Goal: Task Accomplishment & Management: Complete application form

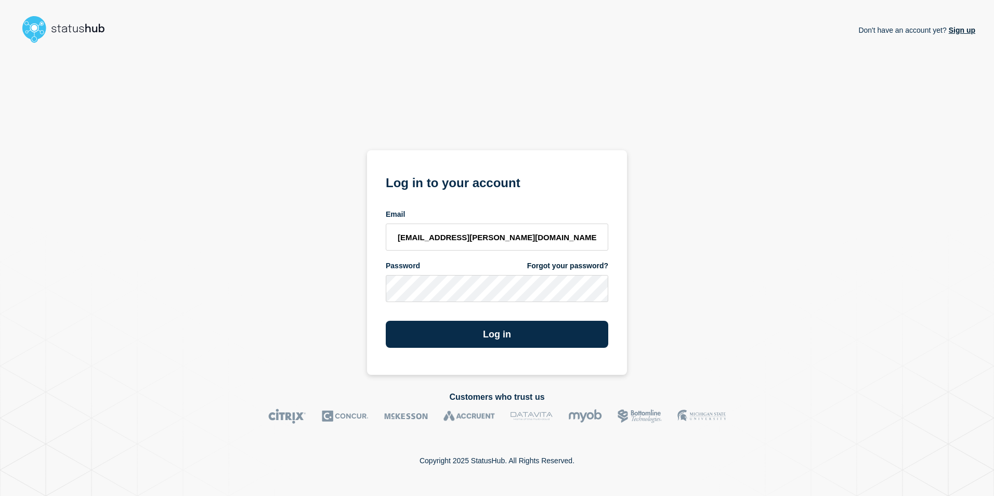
type input "[EMAIL_ADDRESS][PERSON_NAME][DOMAIN_NAME]"
click at [468, 332] on button "Log in" at bounding box center [497, 334] width 222 height 27
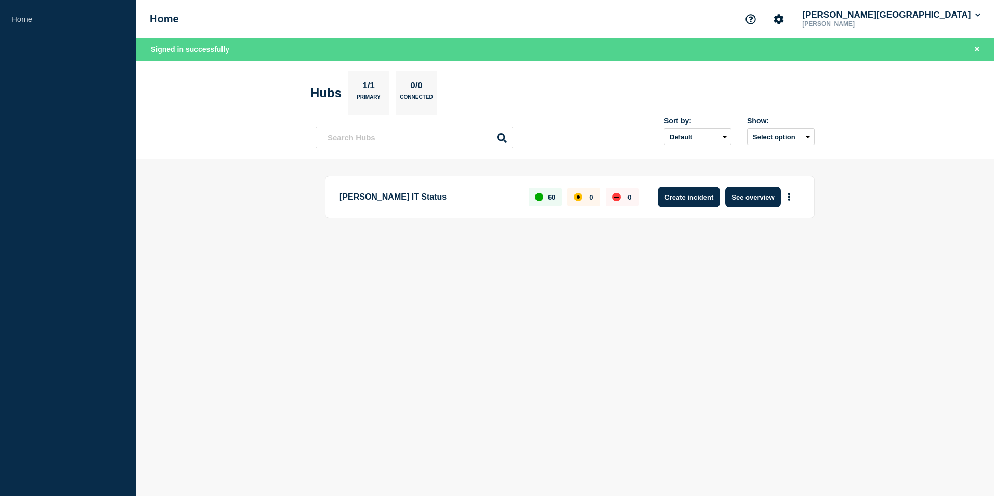
click at [682, 193] on button "Create incident" at bounding box center [688, 197] width 62 height 21
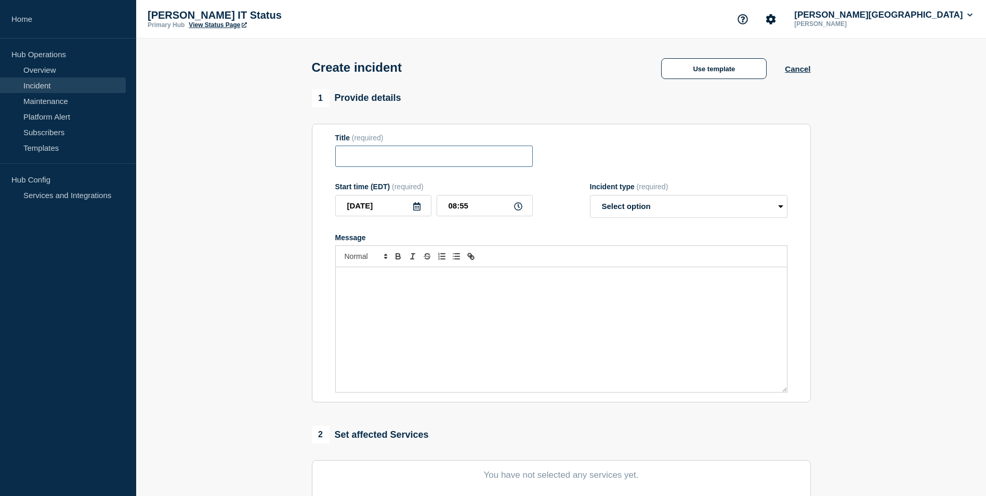
click at [360, 160] on input "Title" at bounding box center [433, 156] width 197 height 21
click at [723, 73] on button "Use template" at bounding box center [714, 68] width 106 height 21
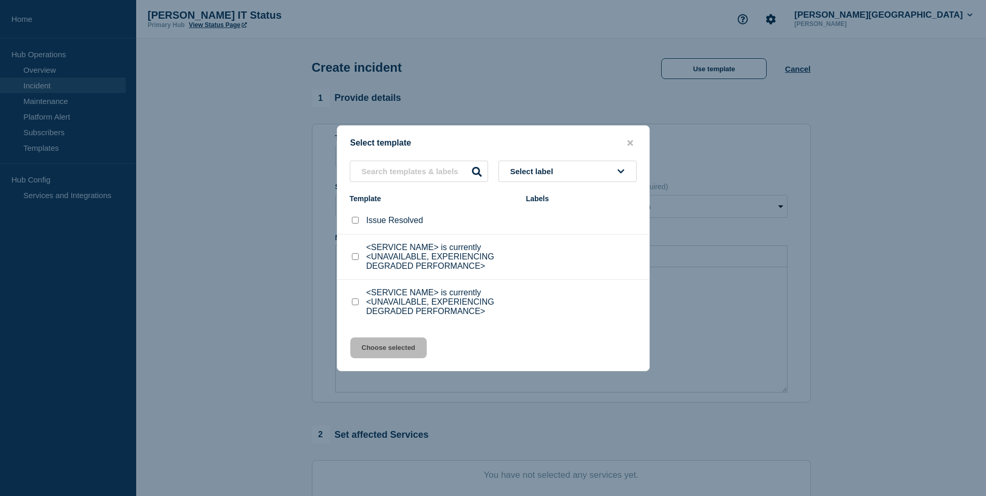
click at [356, 256] on input "<SERVICE NAME> is currently <UNAVAILABLE, EXPERIENCING DEGRADED PERFORMANCE> ch…" at bounding box center [355, 256] width 7 height 7
checkbox input "true"
click at [380, 347] on button "Choose selected" at bounding box center [388, 347] width 76 height 21
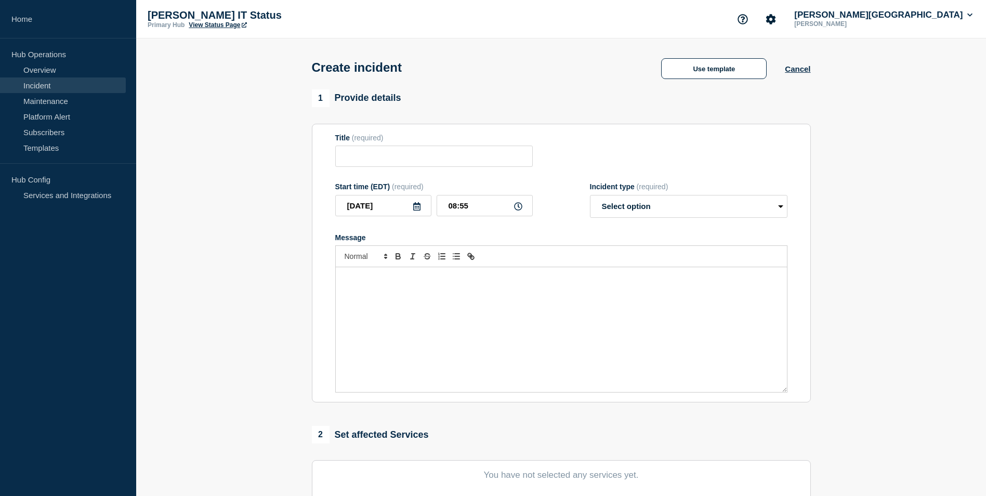
type input "<SERVICE NAME> is currently <UNAVAILABLE, EXPERIENCING DEGRADED PERFORMANCE>"
select select "investigating"
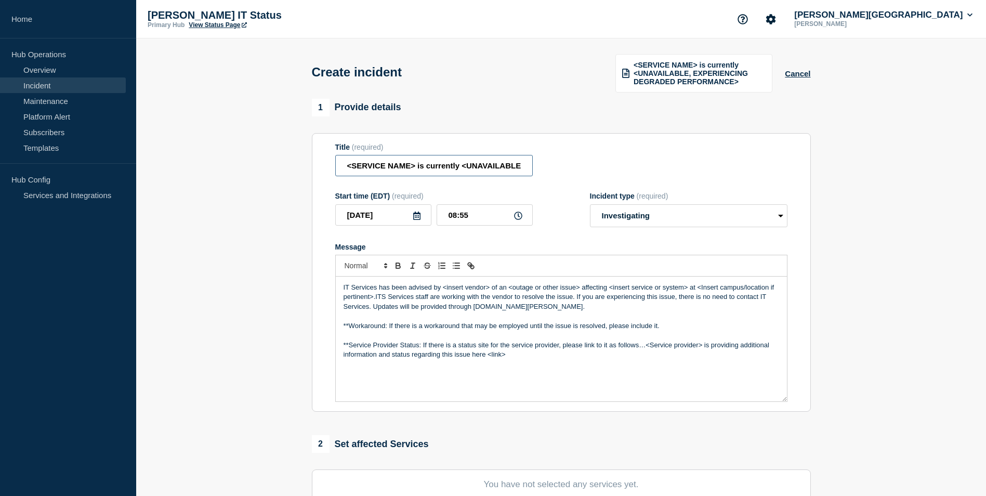
drag, startPoint x: 348, startPoint y: 166, endPoint x: 416, endPoint y: 161, distance: 68.3
click at [416, 161] on input "<SERVICE NAME> is currently <UNAVAILABLE, EXPERIENCING DEGRADED PERFORMANCE>" at bounding box center [433, 165] width 197 height 21
drag, startPoint x: 425, startPoint y: 166, endPoint x: 489, endPoint y: 164, distance: 64.0
click at [489, 164] on input "Panopto is currently <UNAVAILABLE, EXPERIENCING DEGRADED PERFORMANCE>" at bounding box center [433, 165] width 197 height 21
drag, startPoint x: 483, startPoint y: 164, endPoint x: 427, endPoint y: 163, distance: 56.2
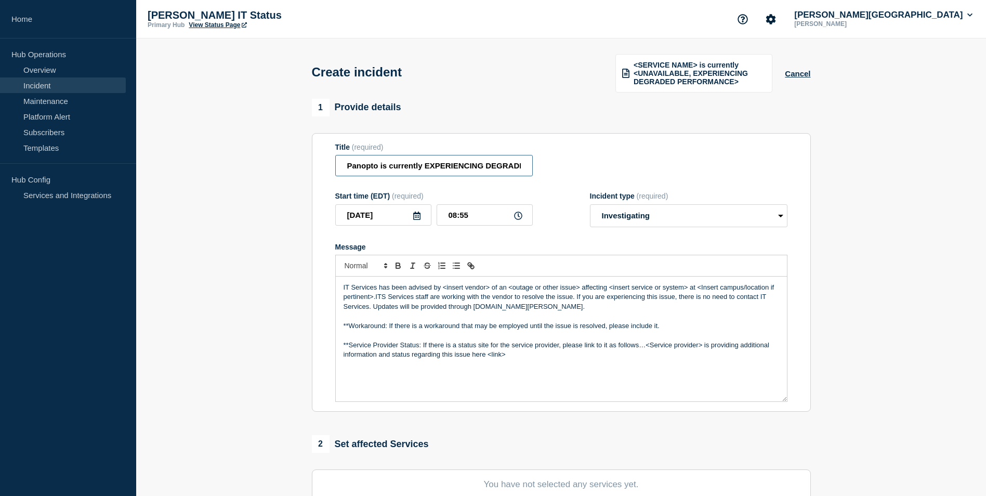
click at [427, 163] on input "Panopto is currently EXPERIENCING DEGRADED PERFORMANCE>" at bounding box center [433, 165] width 197 height 21
drag, startPoint x: 473, startPoint y: 167, endPoint x: 524, endPoint y: 163, distance: 51.1
click at [524, 163] on input "Panopto is currently experiencing DEGRADED PERFORMANCE>" at bounding box center [433, 165] width 197 height 21
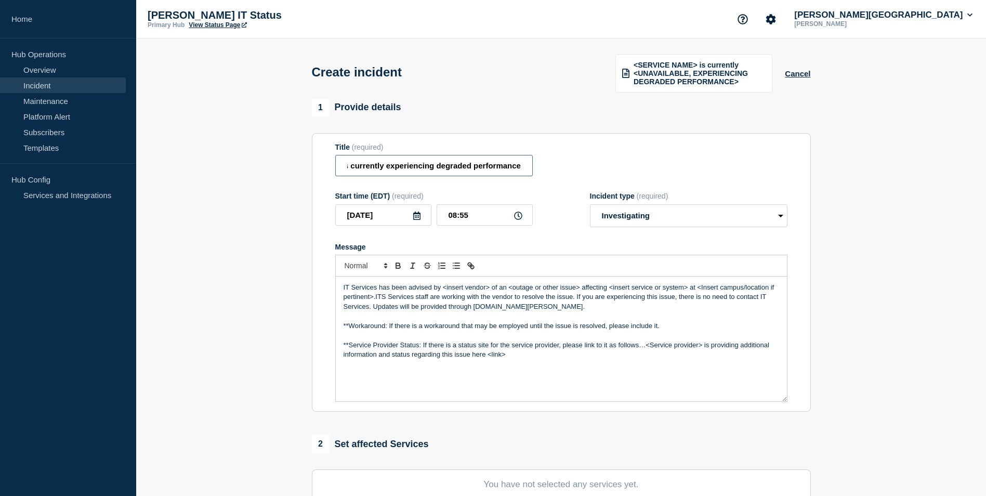
type input "Panopto is currently experiencing degraded performance"
click at [771, 216] on select "Select option Investigating Identified Monitoring" at bounding box center [688, 215] width 197 height 23
click at [590, 204] on select "Select option Investigating Identified Monitoring" at bounding box center [688, 215] width 197 height 23
drag, startPoint x: 492, startPoint y: 288, endPoint x: 443, endPoint y: 285, distance: 48.9
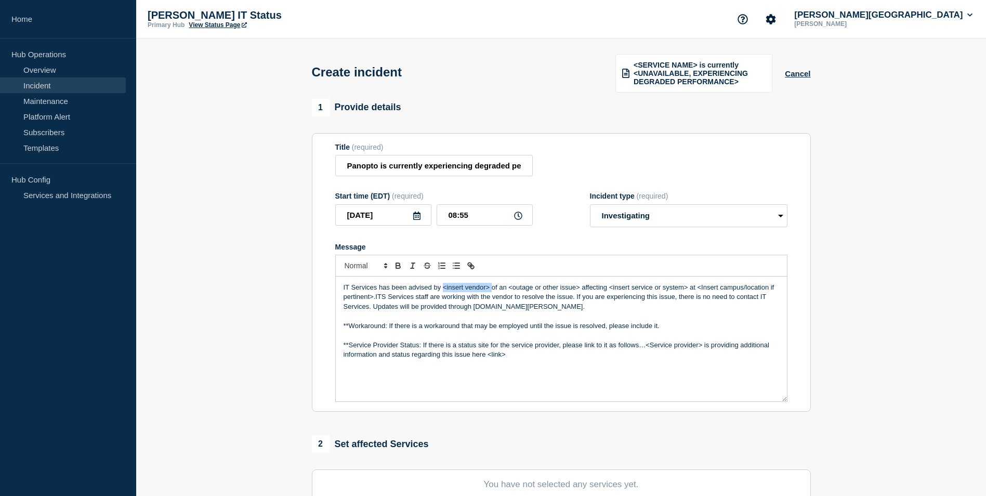
click at [443, 285] on p "IT Services has been advised by <insert vendor> of an <outage or other issue> a…" at bounding box center [562, 297] width 436 height 29
drag, startPoint x: 558, startPoint y: 286, endPoint x: 486, endPoint y: 284, distance: 71.8
click at [486, 284] on p "IT Services has been advised by Panopto of an <outage or other issue> affecting…" at bounding box center [562, 297] width 436 height 29
drag, startPoint x: 610, startPoint y: 287, endPoint x: 533, endPoint y: 288, distance: 76.9
click at [533, 288] on p "IT Services has been advised by Panopto of an issue affecting <insert service o…" at bounding box center [562, 297] width 436 height 29
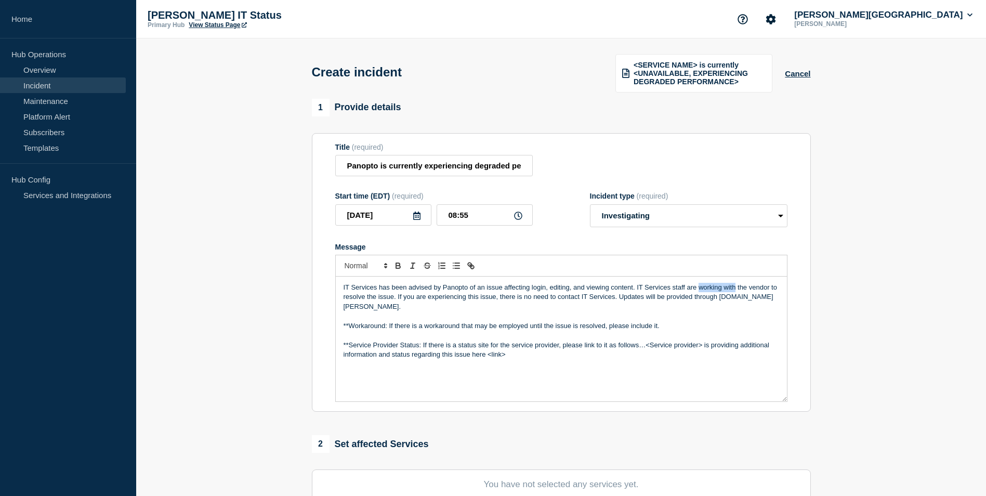
drag, startPoint x: 700, startPoint y: 286, endPoint x: 734, endPoint y: 281, distance: 34.8
click at [734, 281] on div "IT Services has been advised by Panopto of an issue affecting login, editing, a…" at bounding box center [561, 338] width 451 height 125
drag, startPoint x: 375, startPoint y: 297, endPoint x: 343, endPoint y: 298, distance: 31.7
click at [344, 298] on p "IT Services has been advised by Panopto of an issue affecting login, editing, a…" at bounding box center [562, 297] width 436 height 29
drag, startPoint x: 506, startPoint y: 352, endPoint x: 486, endPoint y: 351, distance: 19.8
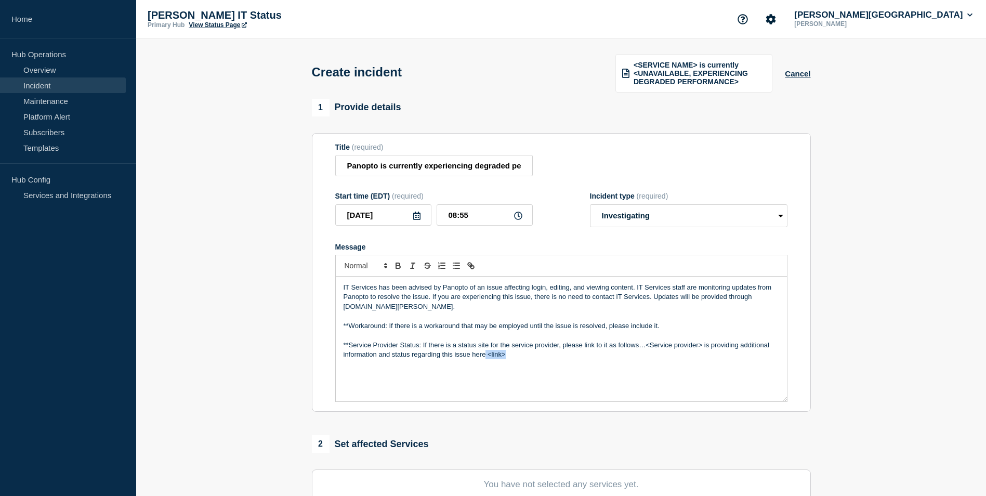
click at [486, 351] on p "**Service Provider Status: If there is a status site for the service provider, …" at bounding box center [562, 349] width 436 height 19
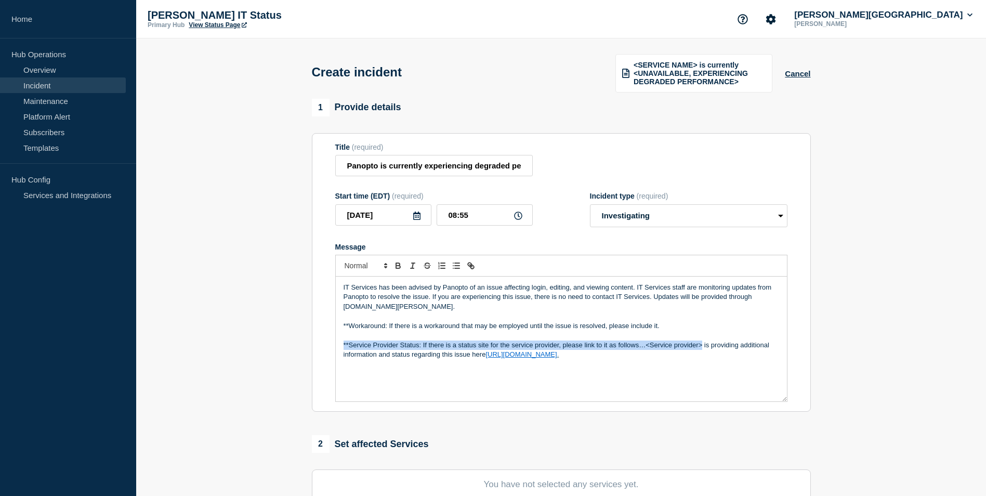
drag, startPoint x: 703, startPoint y: 346, endPoint x: 332, endPoint y: 343, distance: 371.1
click at [332, 343] on section "Title (required) Panopto is currently experiencing degraded performance Start t…" at bounding box center [561, 272] width 499 height 279
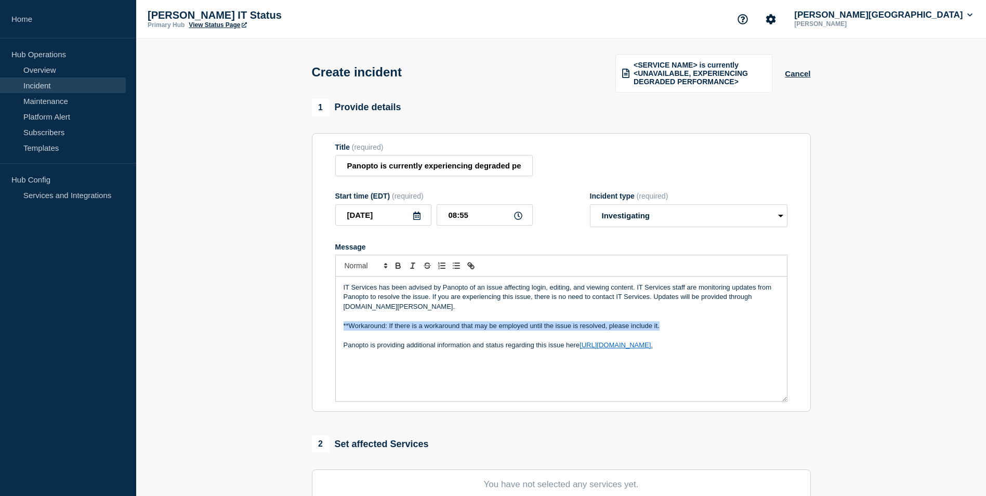
drag, startPoint x: 622, startPoint y: 323, endPoint x: 339, endPoint y: 322, distance: 282.7
click at [339, 322] on div "IT Services has been advised by Panopto of an issue affecting login, editing, a…" at bounding box center [561, 338] width 451 height 125
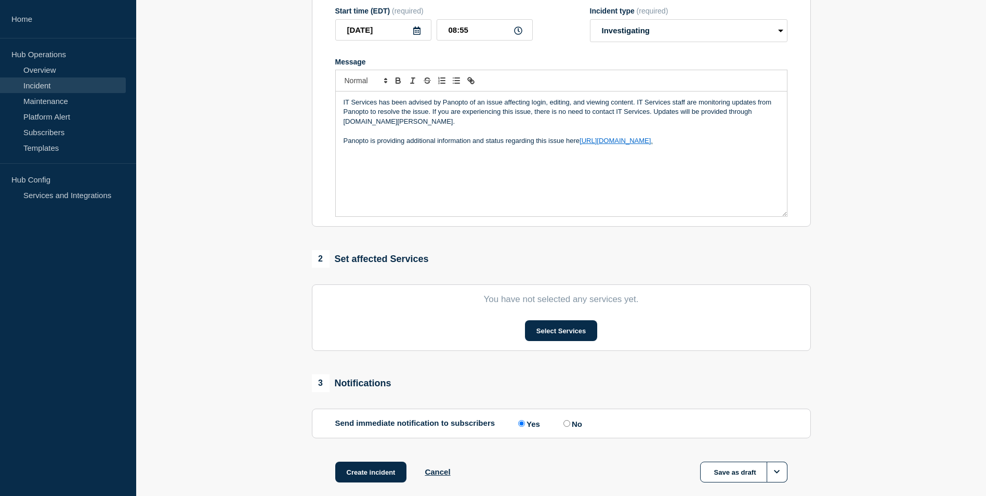
scroll to position [208, 0]
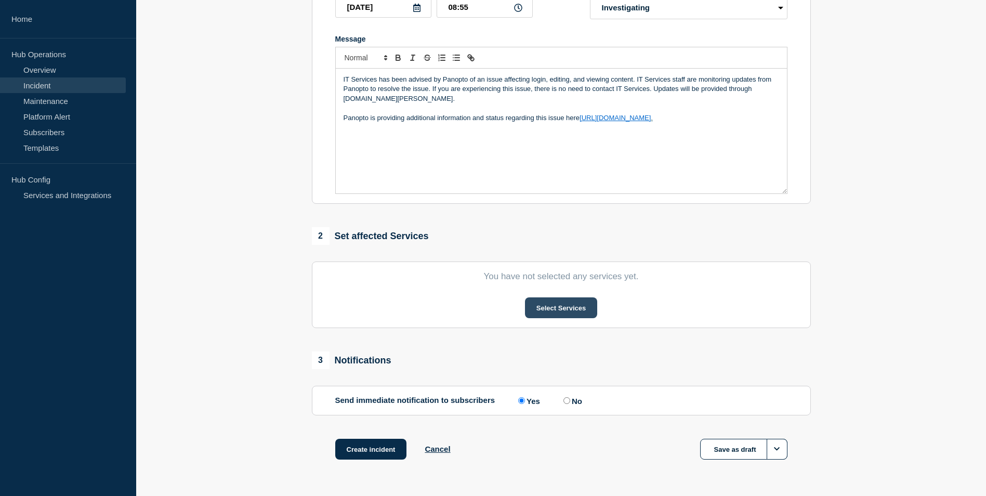
click at [553, 308] on button "Select Services" at bounding box center [561, 307] width 72 height 21
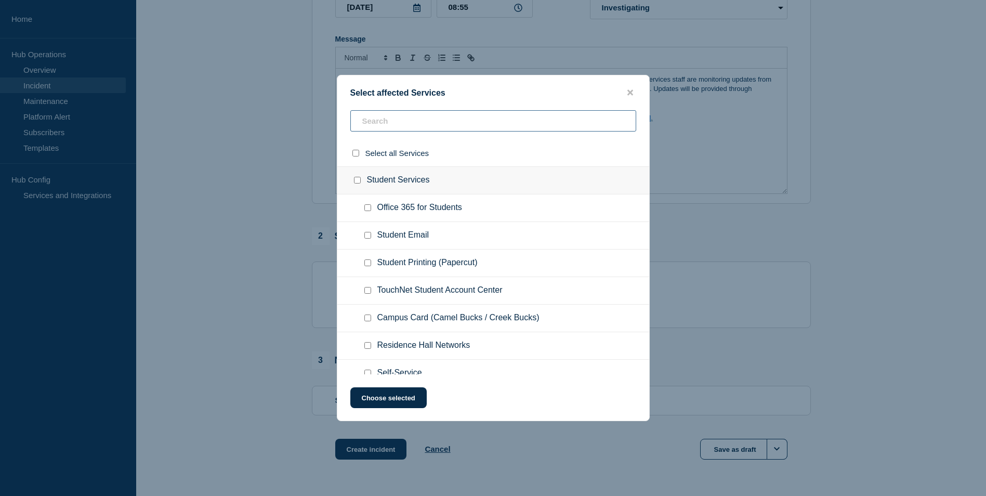
click at [381, 116] on input "text" at bounding box center [493, 120] width 286 height 21
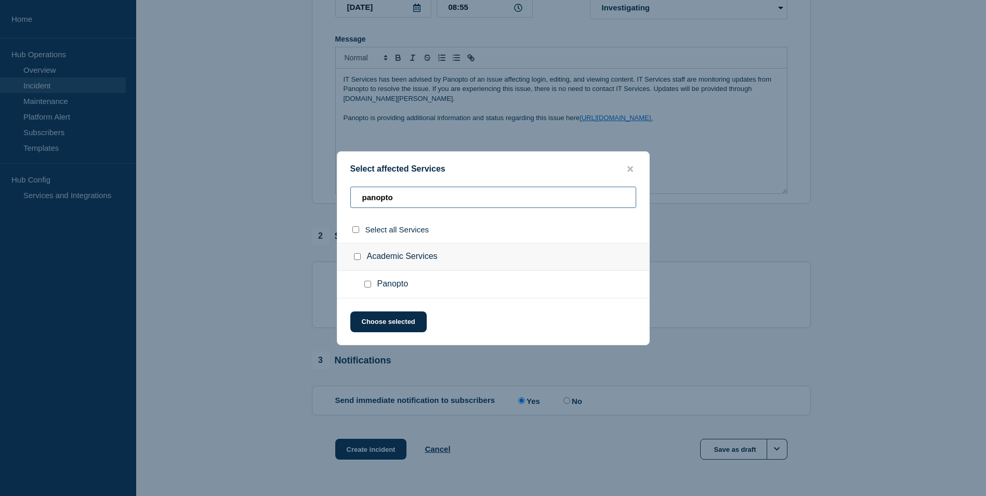
type input "panopto"
click at [367, 285] on input "Panopto checkbox" at bounding box center [367, 284] width 7 height 7
checkbox input "true"
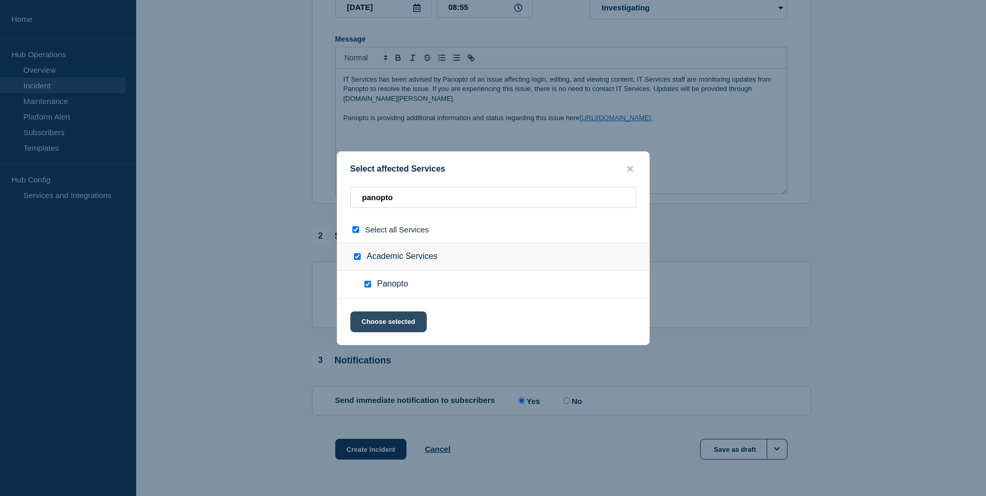
click at [387, 321] on button "Choose selected" at bounding box center [388, 321] width 76 height 21
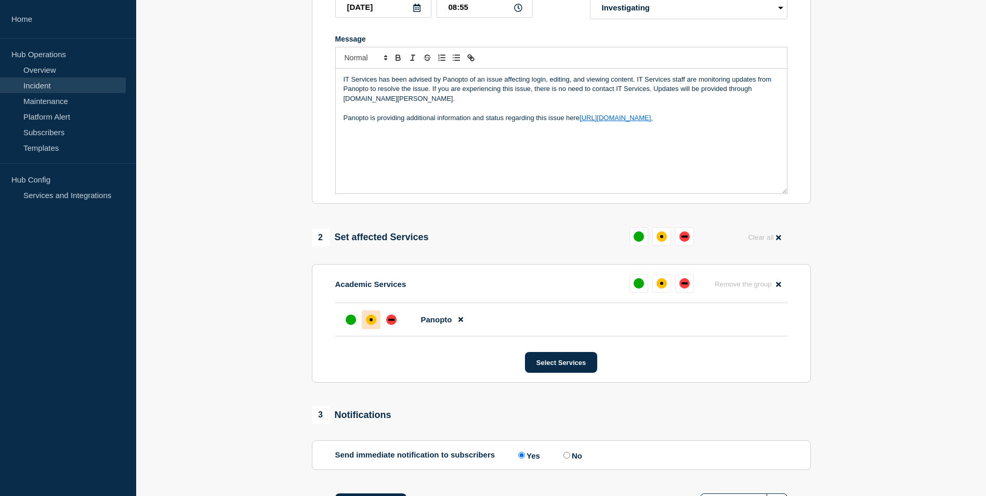
click at [371, 320] on div "affected" at bounding box center [371, 319] width 3 height 3
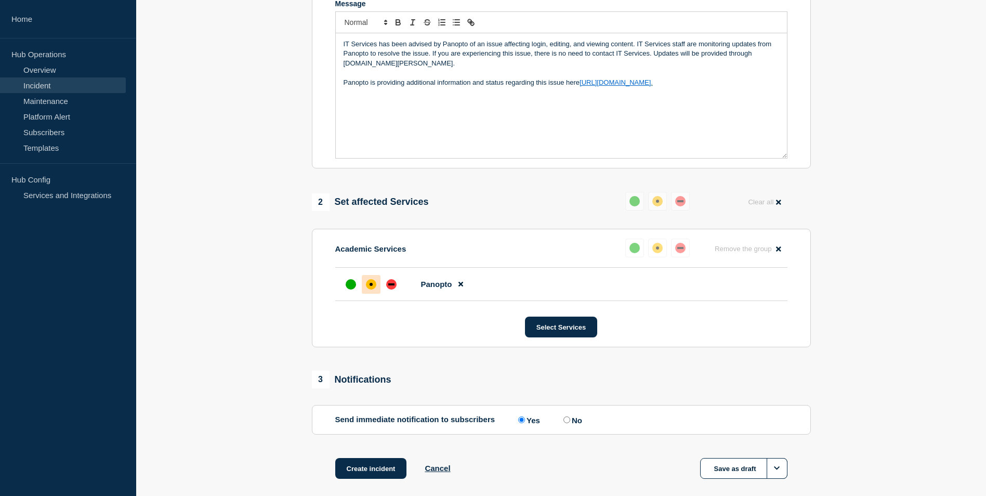
scroll to position [294, 0]
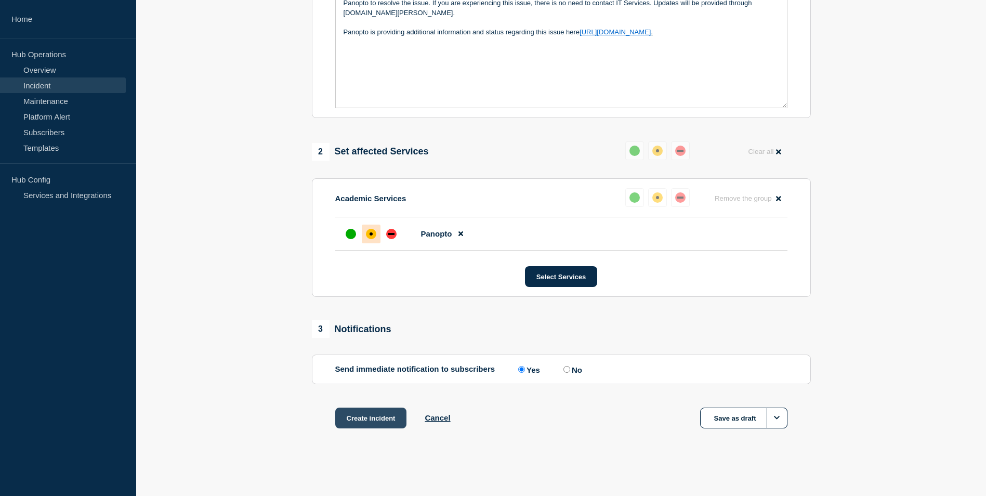
click at [367, 415] on button "Create incident" at bounding box center [371, 417] width 72 height 21
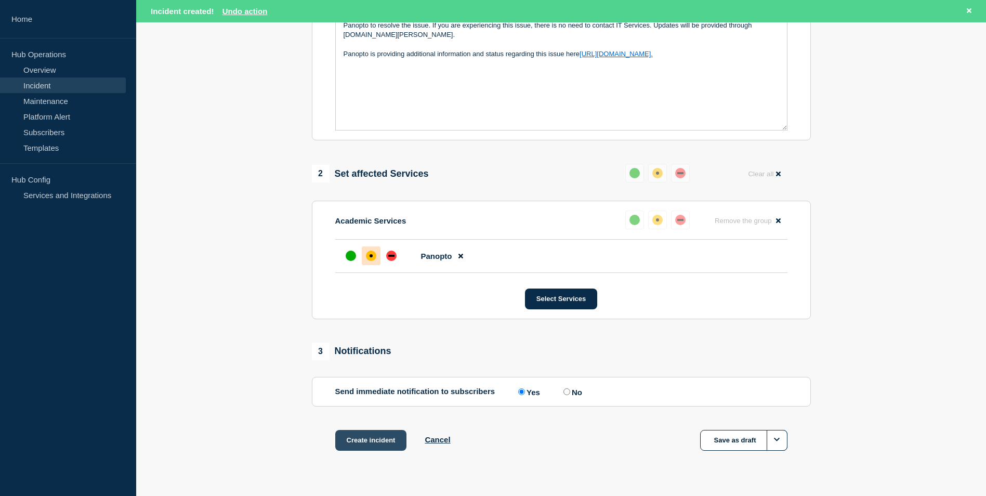
scroll to position [316, 0]
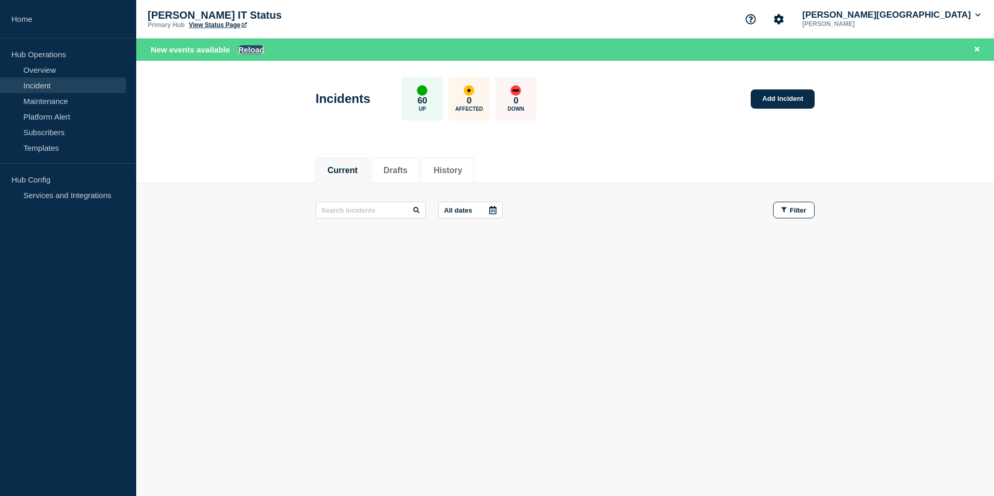
click at [248, 49] on button "Reload" at bounding box center [251, 49] width 26 height 9
